Goal: Task Accomplishment & Management: Use online tool/utility

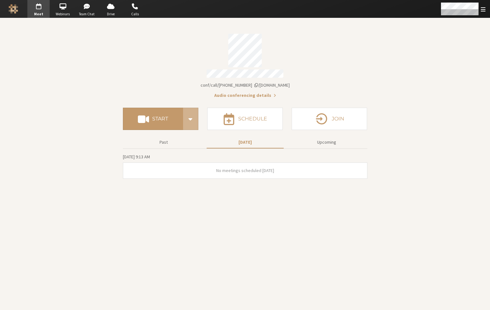
click at [269, 92] on button "Audio conferencing details" at bounding box center [245, 95] width 62 height 7
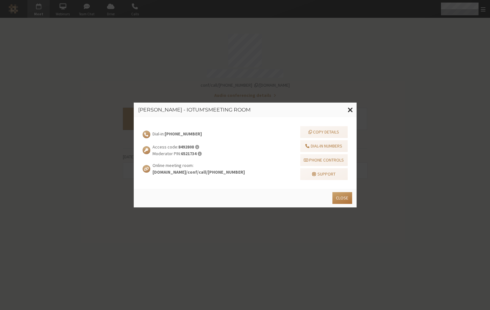
click at [342, 196] on button "Close" at bounding box center [342, 198] width 19 height 12
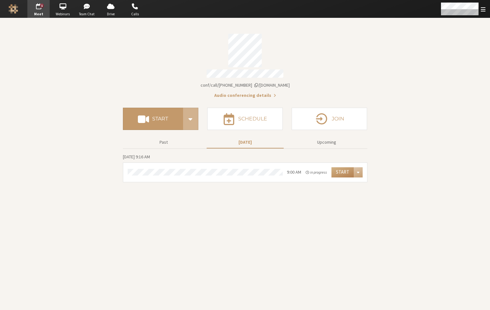
click at [266, 92] on button "Audio conferencing details" at bounding box center [245, 95] width 62 height 7
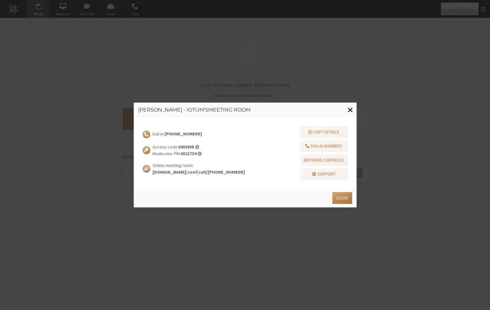
click at [342, 200] on button "Close" at bounding box center [342, 198] width 19 height 12
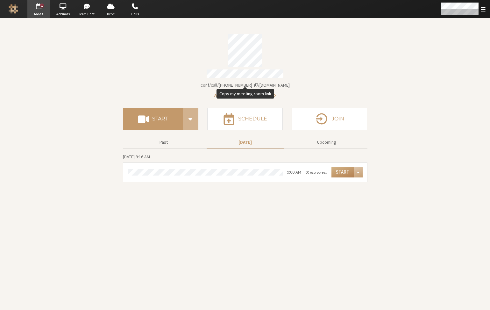
click at [258, 83] on span "Account details" at bounding box center [257, 85] width 4 height 4
click at [264, 93] on button "Audio conferencing details" at bounding box center [245, 95] width 62 height 7
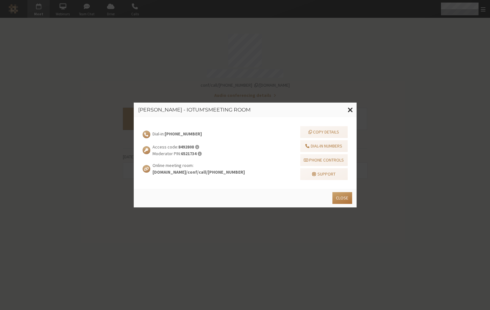
click at [351, 196] on button "Close" at bounding box center [342, 198] width 19 height 12
